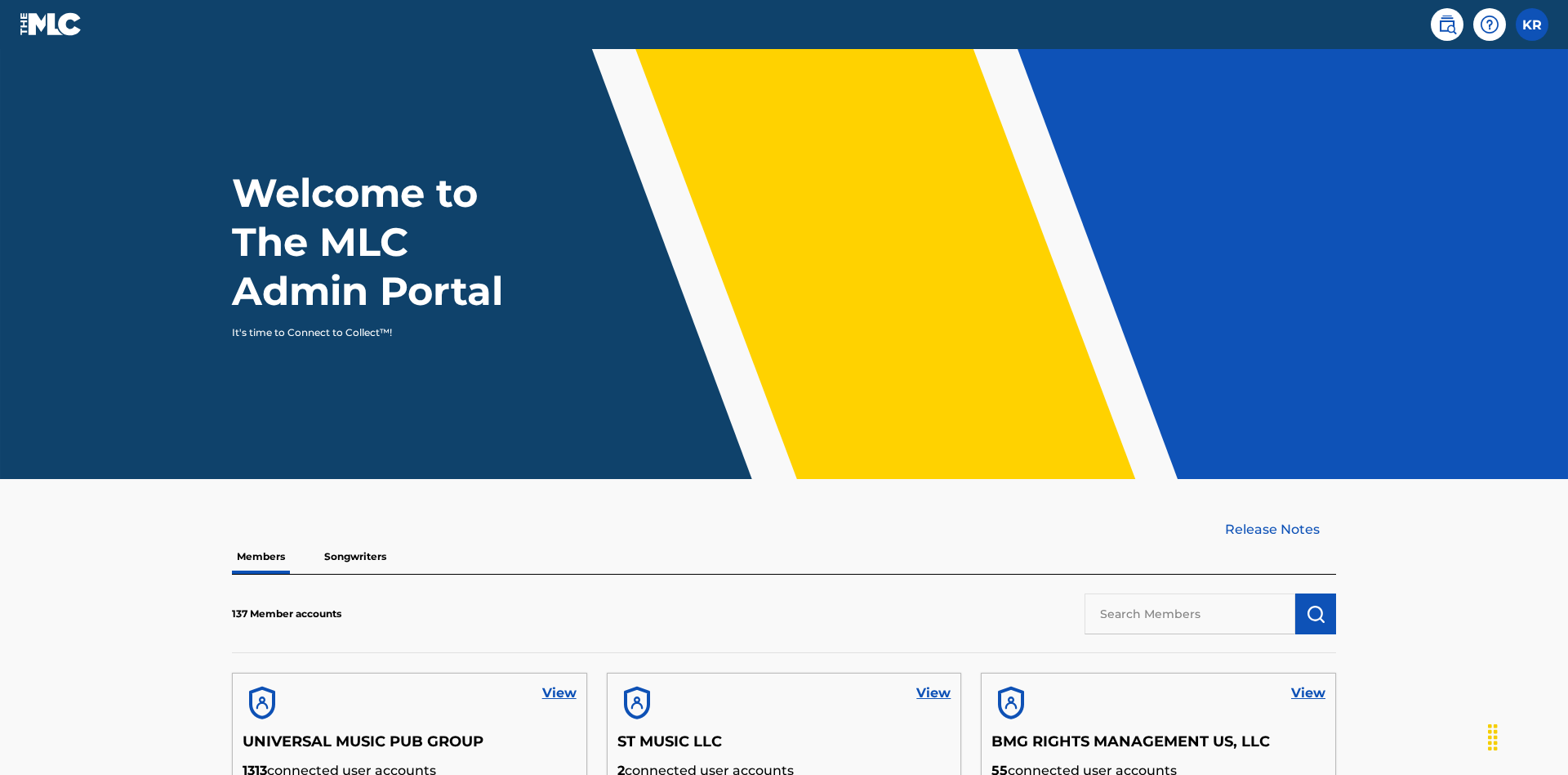
click at [1190, 594] on input "text" at bounding box center [1189, 614] width 210 height 41
click at [1316, 604] on img "submit" at bounding box center [1316, 614] width 19 height 19
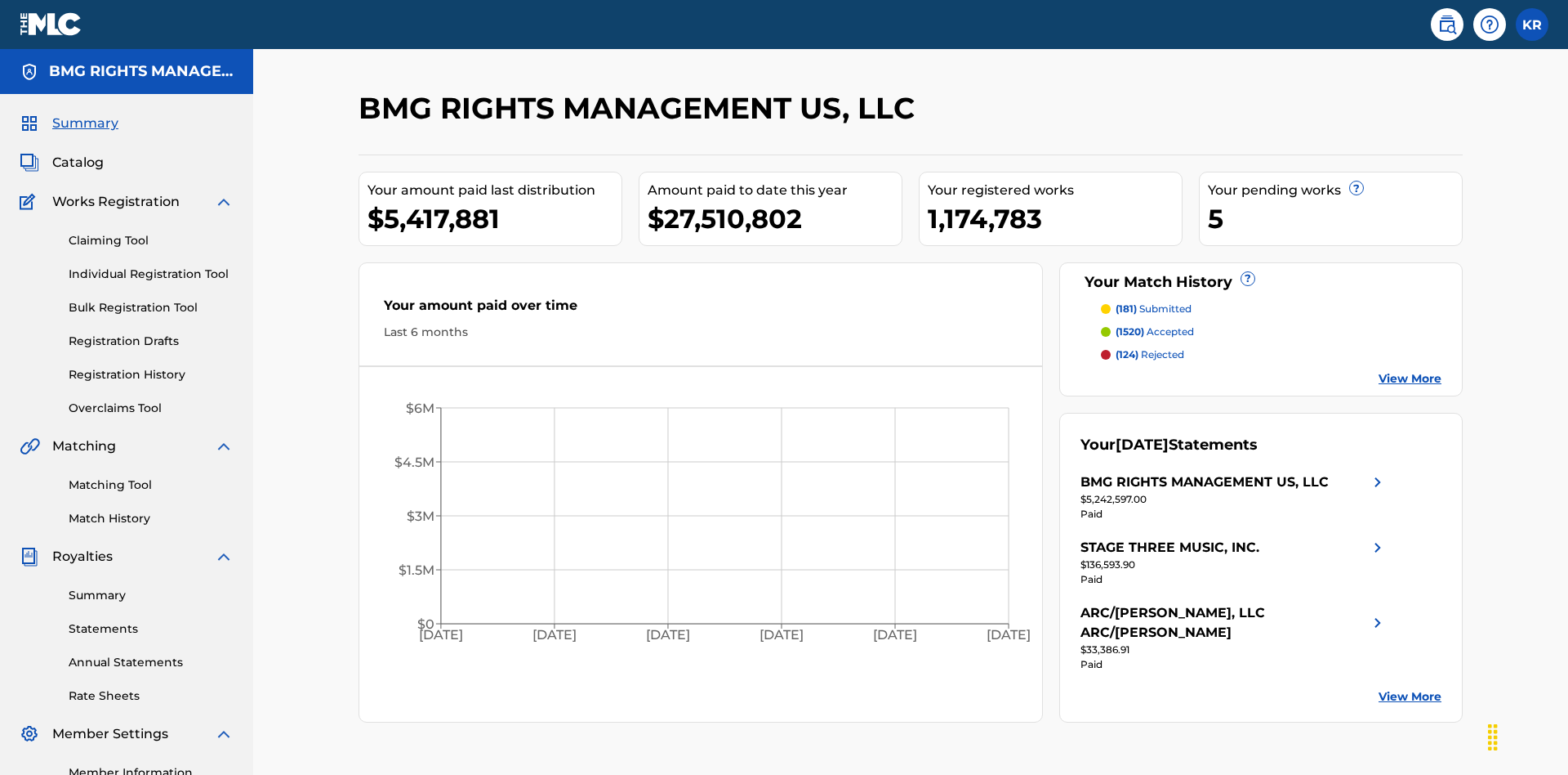
click at [151, 400] on link "Overclaims Tool" at bounding box center [151, 408] width 165 height 17
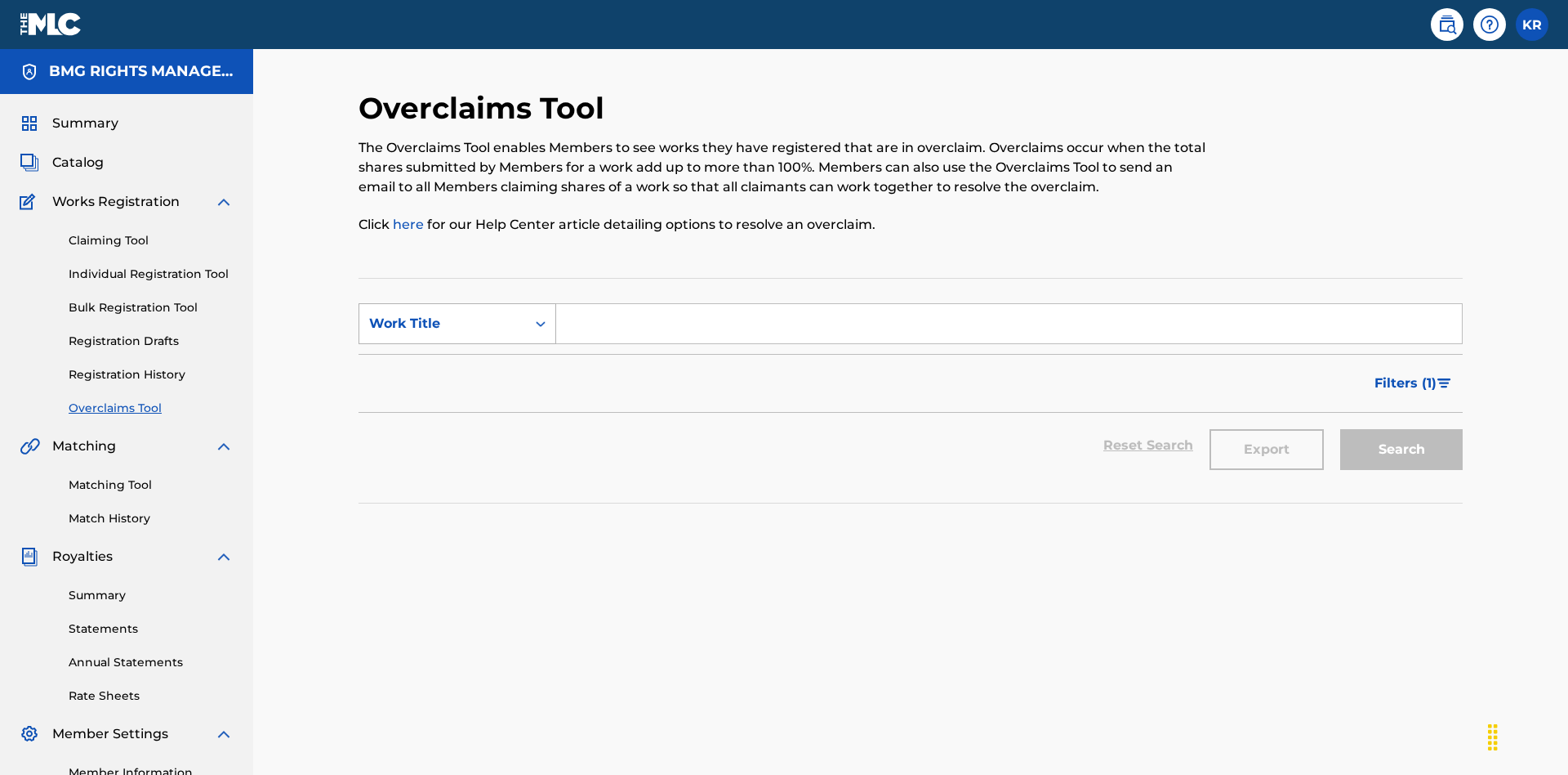
click at [443, 314] on div "Work Title" at bounding box center [442, 323] width 147 height 19
click at [458, 344] on div "MLC Song Code" at bounding box center [457, 365] width 196 height 41
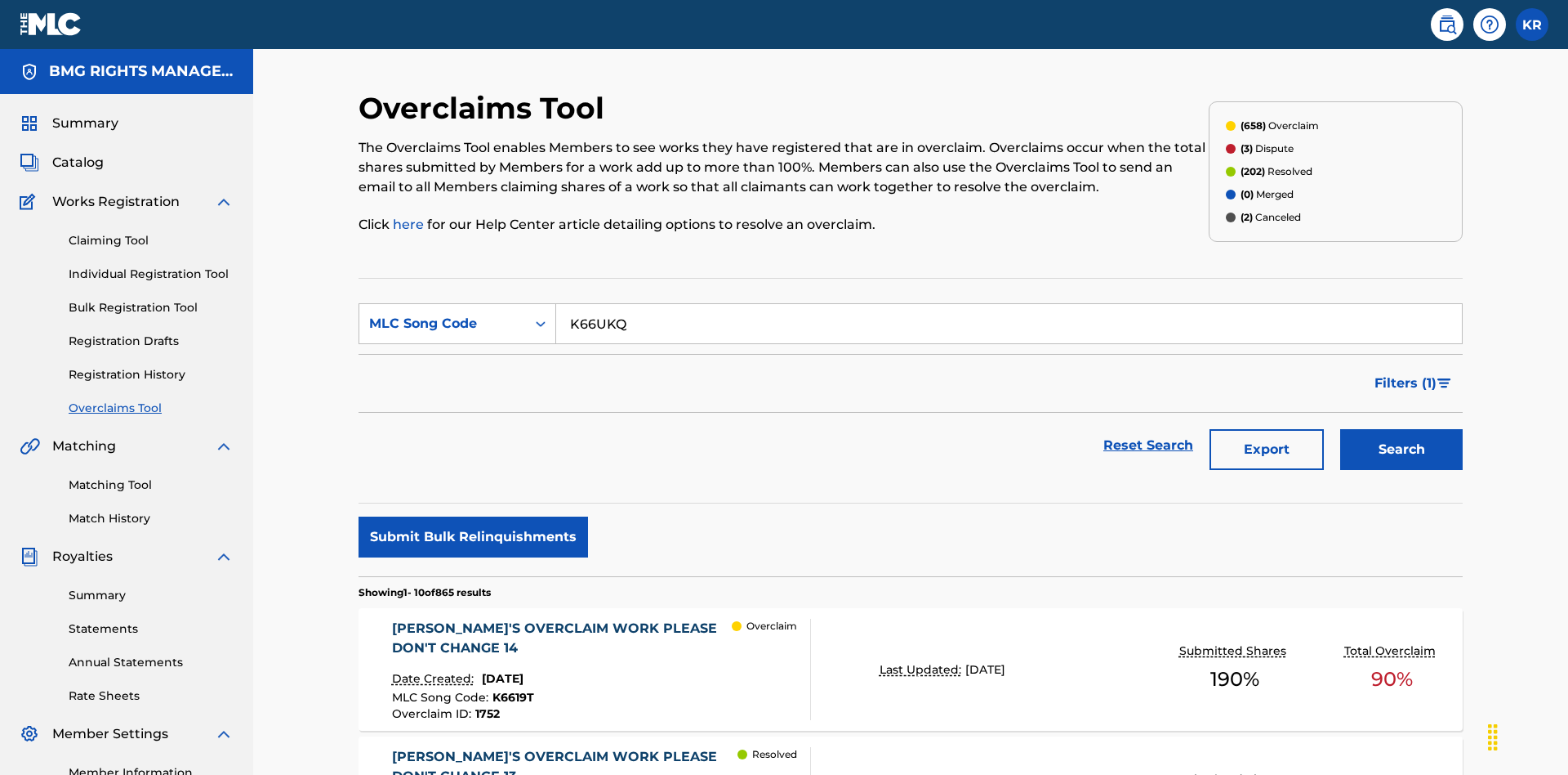
click at [1402, 429] on button "Search" at bounding box center [1402, 449] width 122 height 41
